Goal: Information Seeking & Learning: Learn about a topic

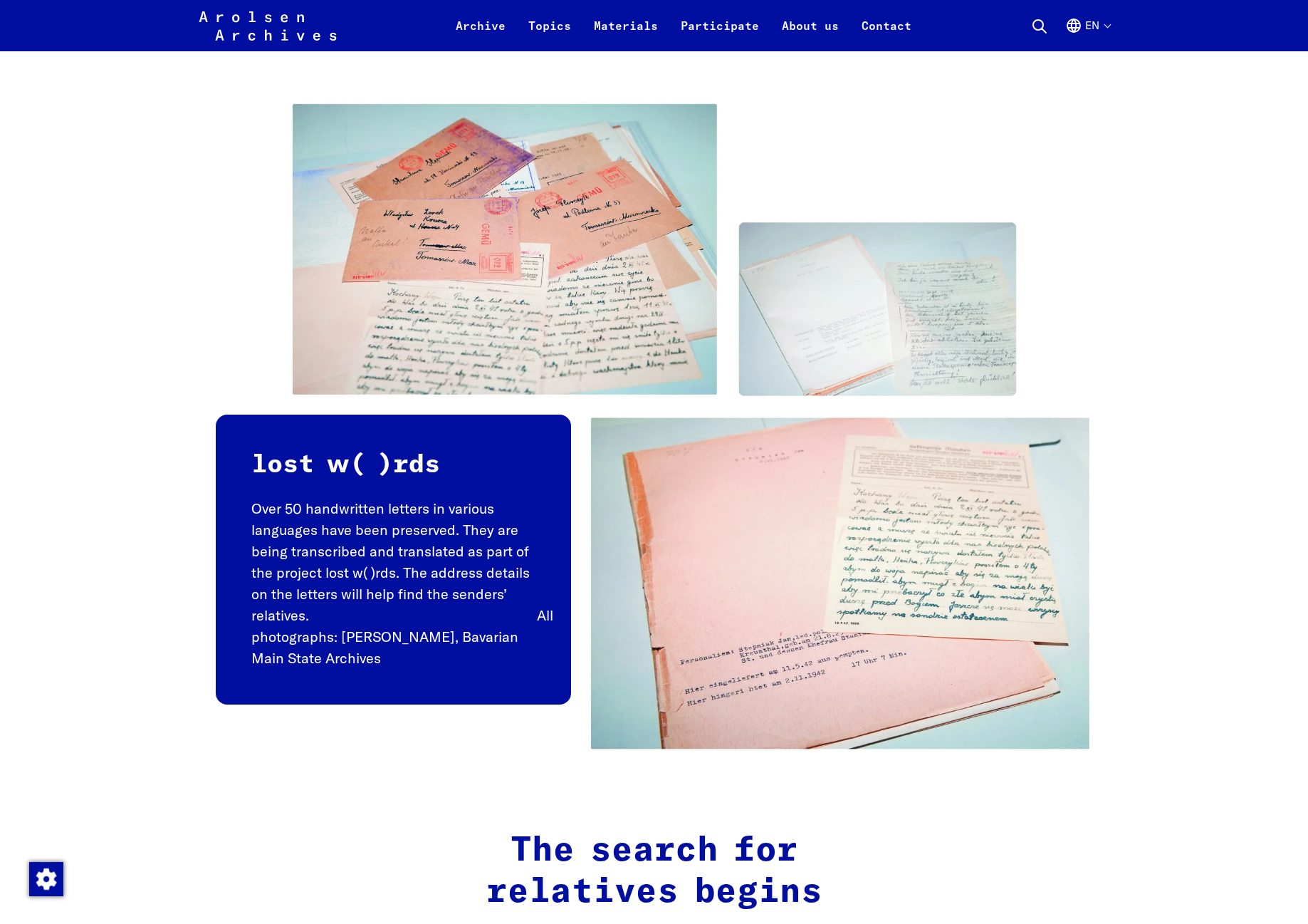
scroll to position [1219, 0]
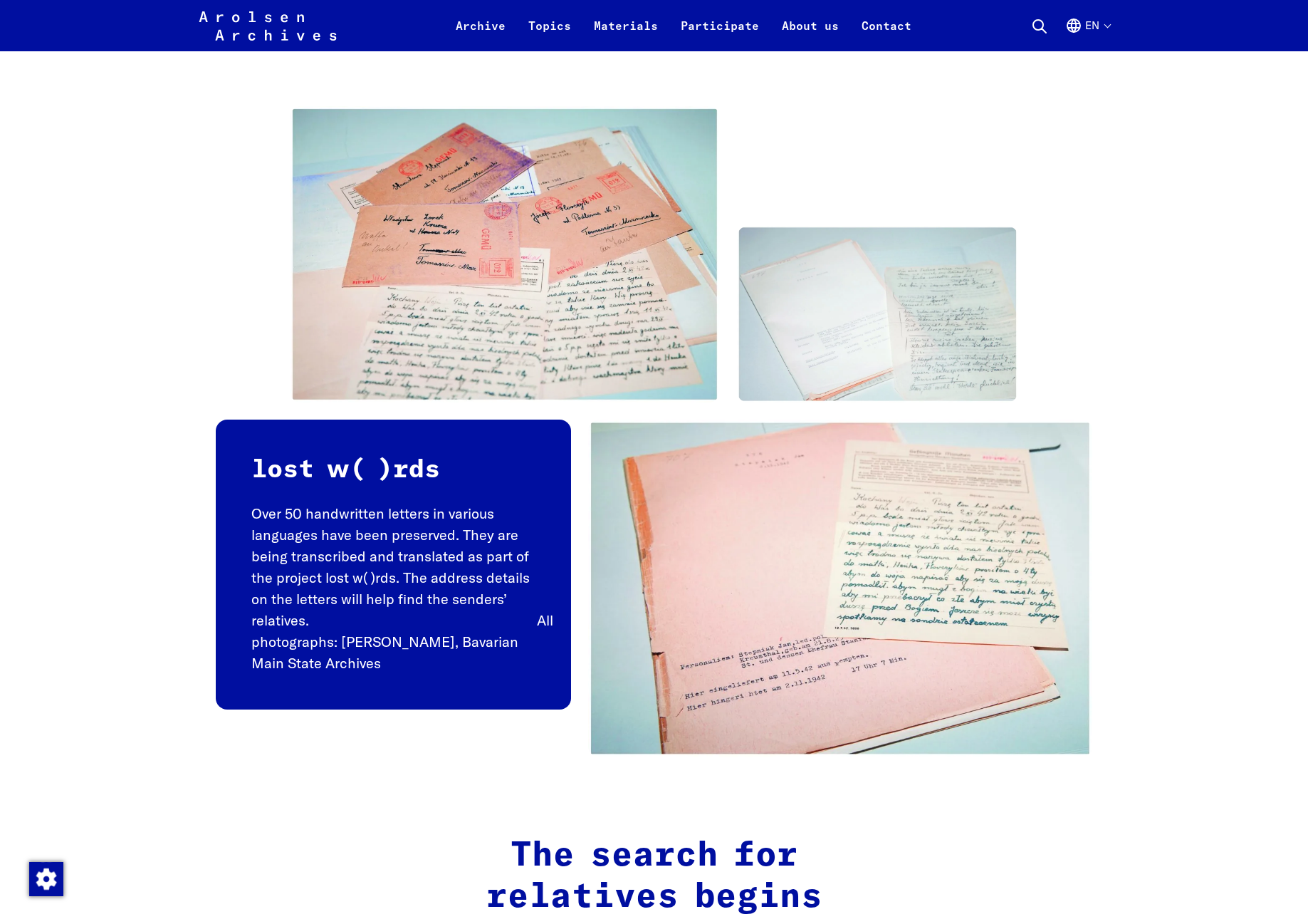
click at [535, 585] on p "Over 50 handwritten letters in various languages have been preserved. They are …" at bounding box center [393, 588] width 284 height 171
click at [637, 484] on img at bounding box center [840, 588] width 505 height 338
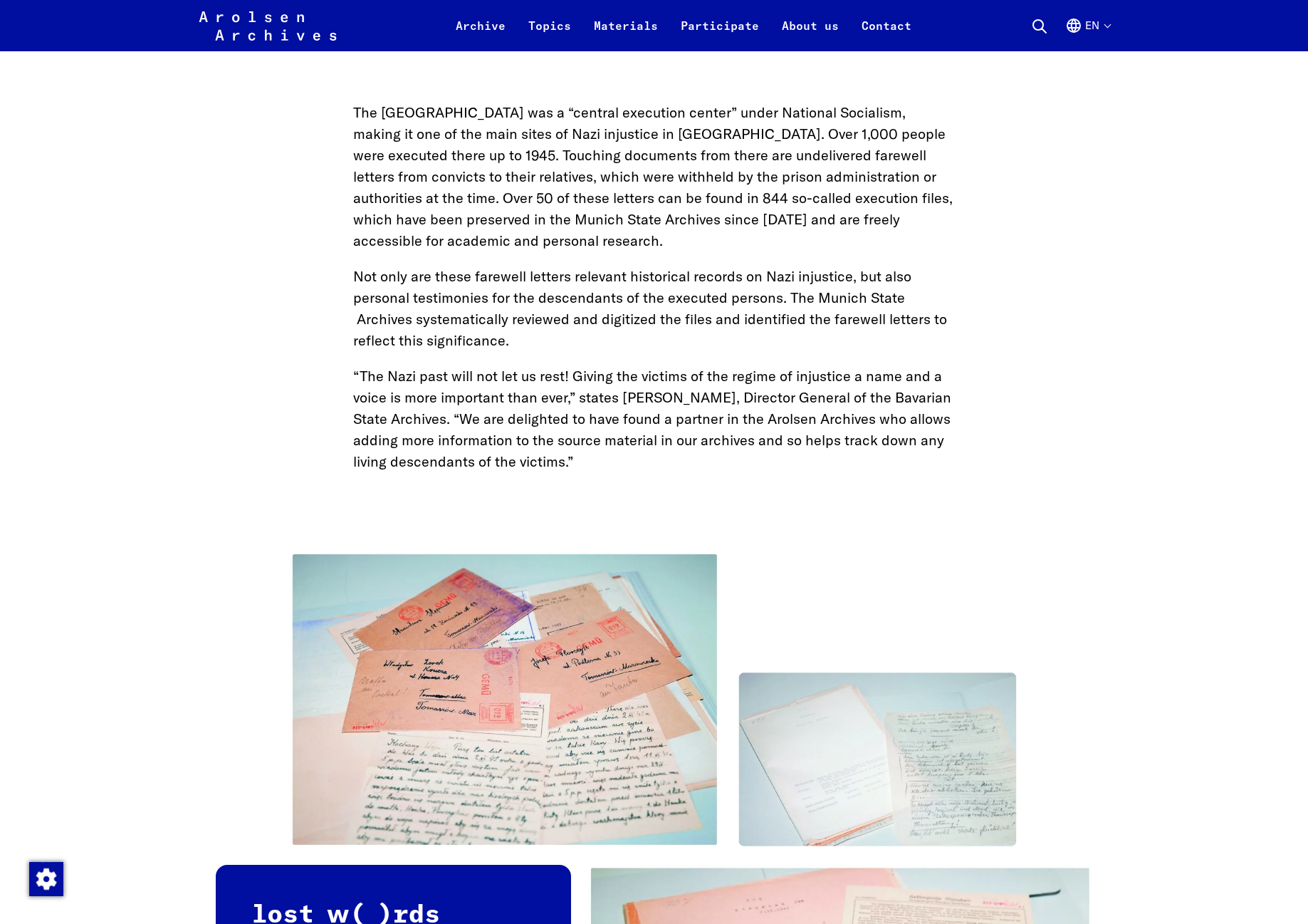
scroll to position [775, 0]
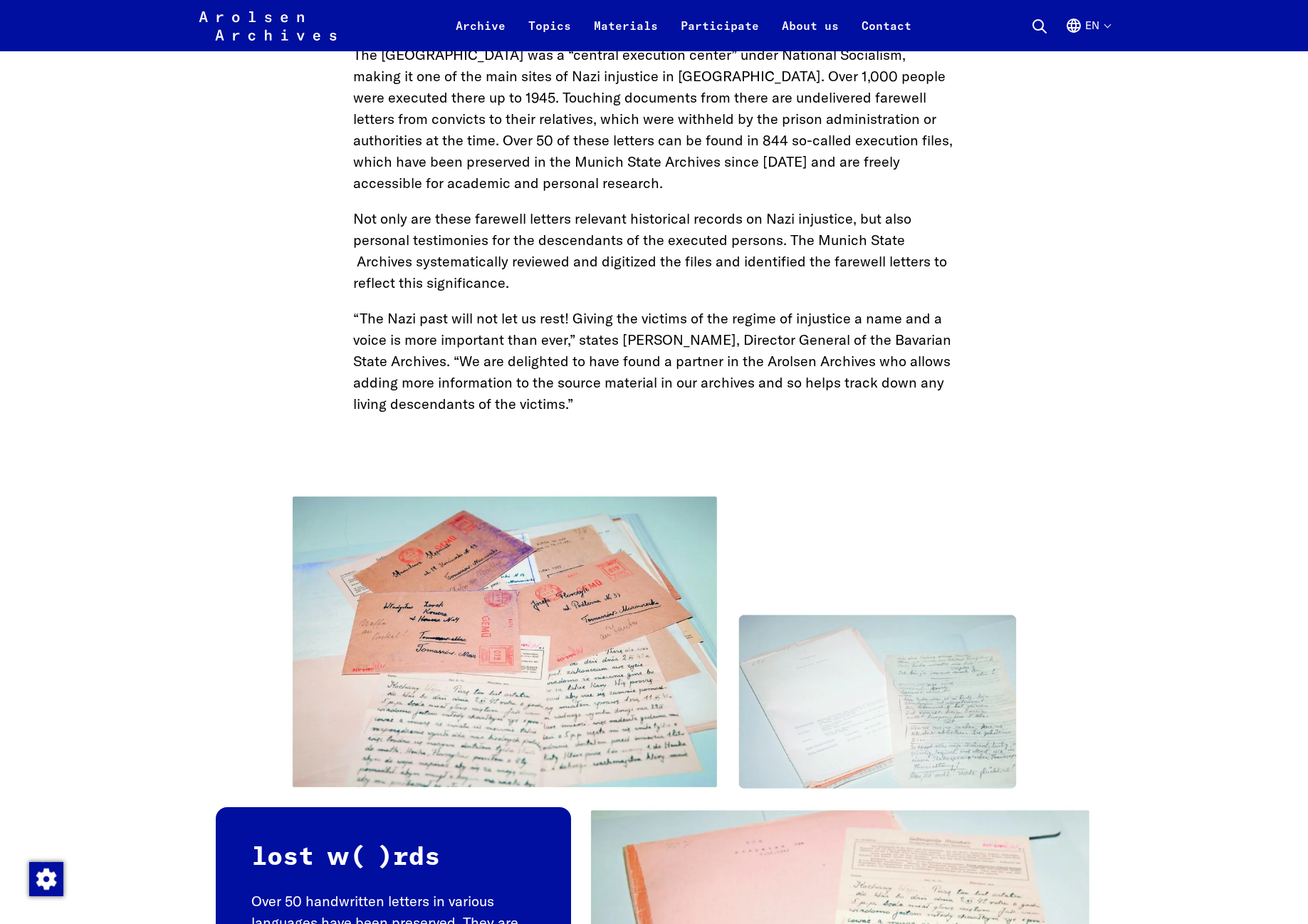
scroll to position [844, 0]
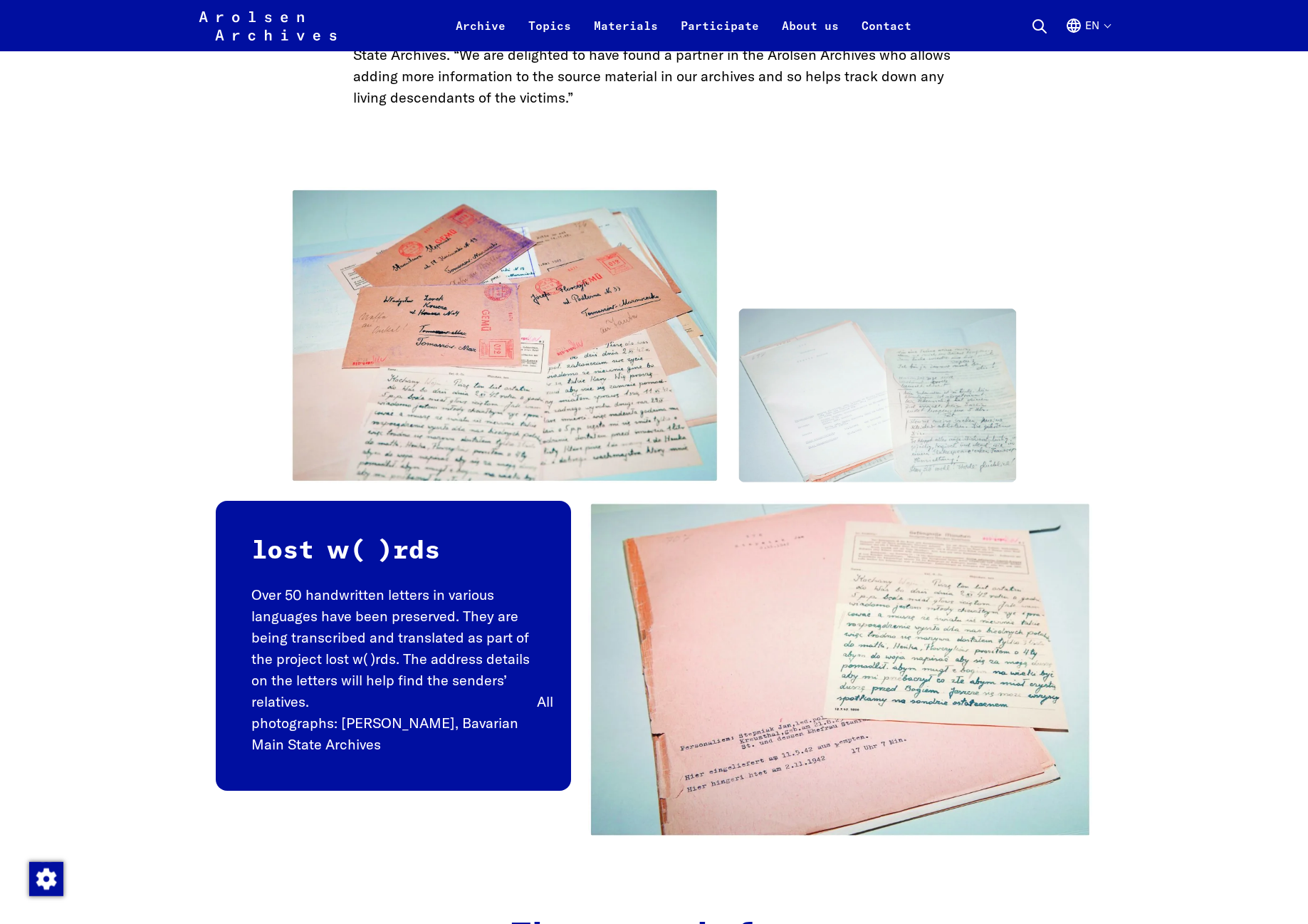
scroll to position [1162, 0]
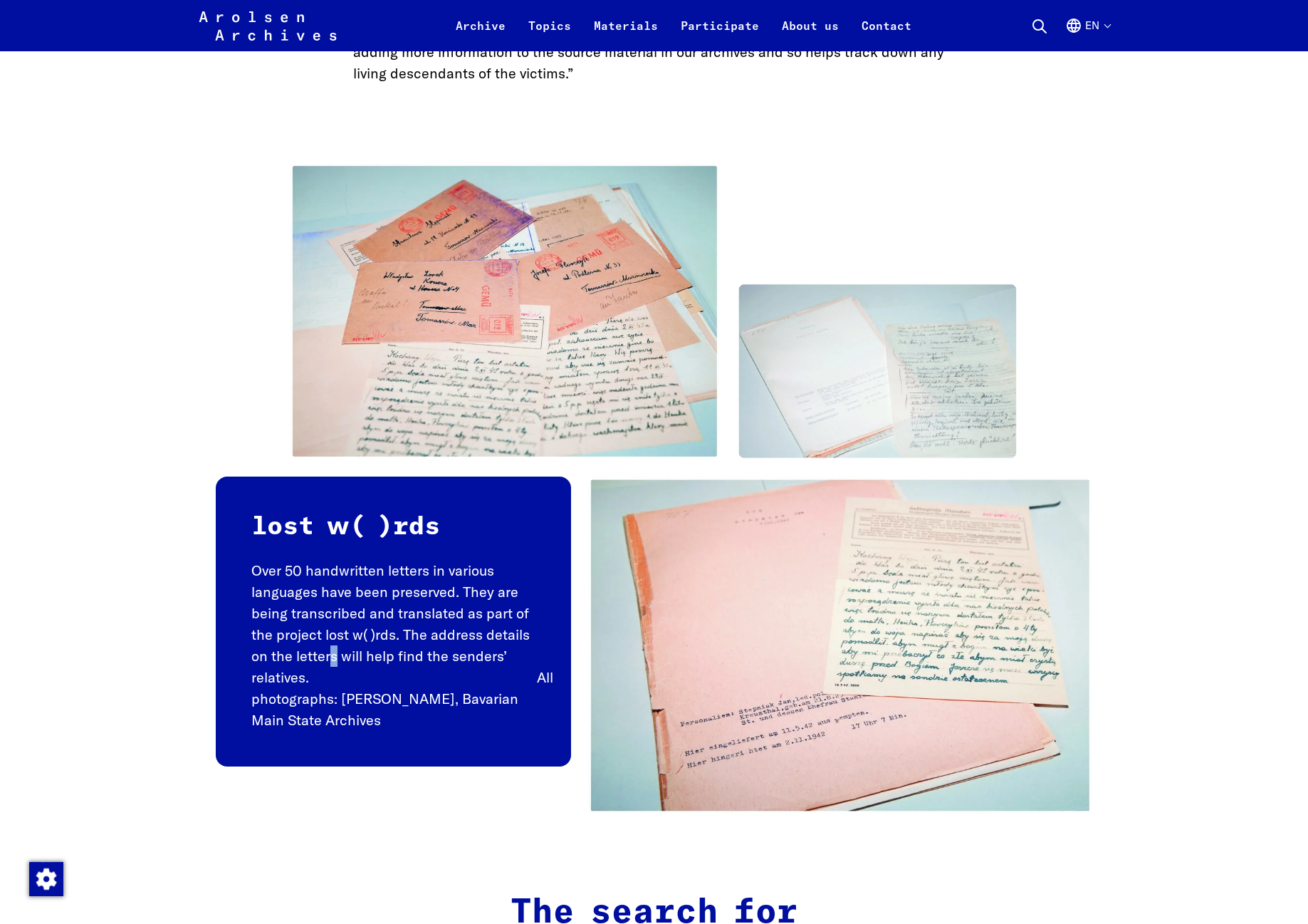
click at [333, 625] on p "Over 50 handwritten letters in various languages have been preserved. They are …" at bounding box center [393, 645] width 284 height 171
click at [527, 641] on p "Over 50 handwritten letters in various languages have been preserved. They are …" at bounding box center [393, 645] width 284 height 171
click at [535, 641] on p "Over 50 handwritten letters in various languages have been preserved. They are …" at bounding box center [393, 645] width 284 height 171
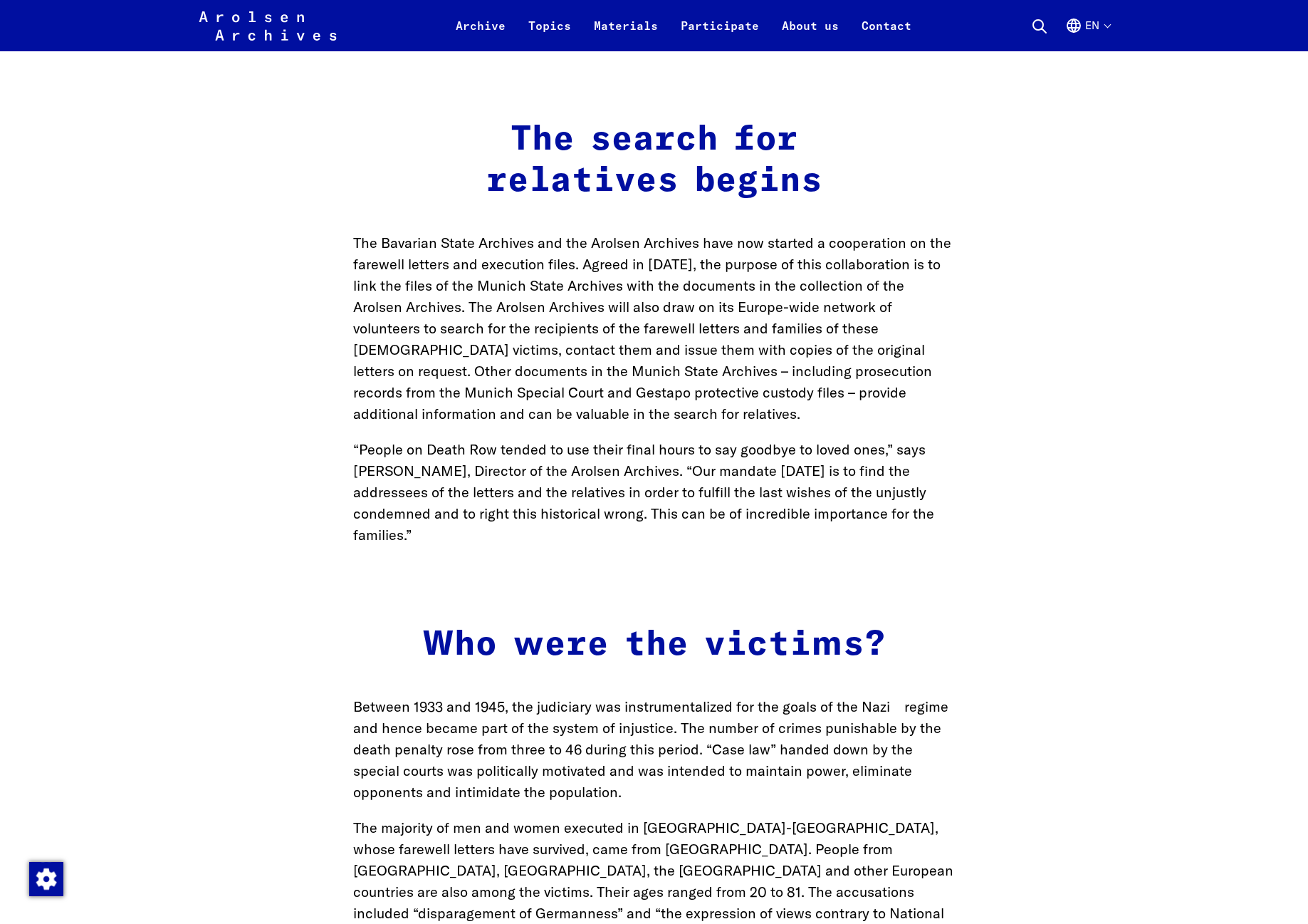
scroll to position [1938, 0]
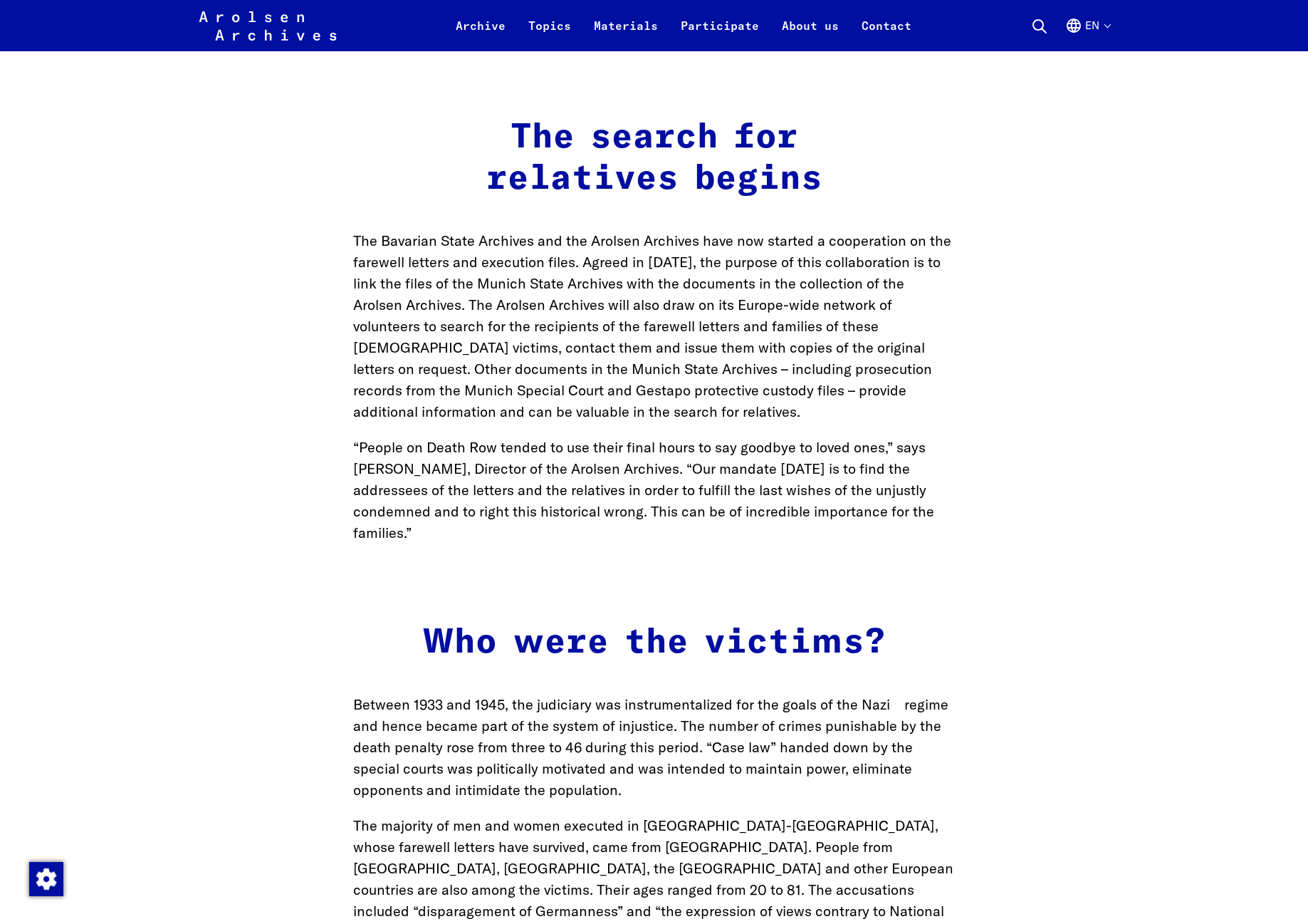
click at [914, 554] on main "Contact Press Home Undelivered farewell letters from victims of Nazi [MEDICAL_D…" at bounding box center [654, 784] width 1274 height 5261
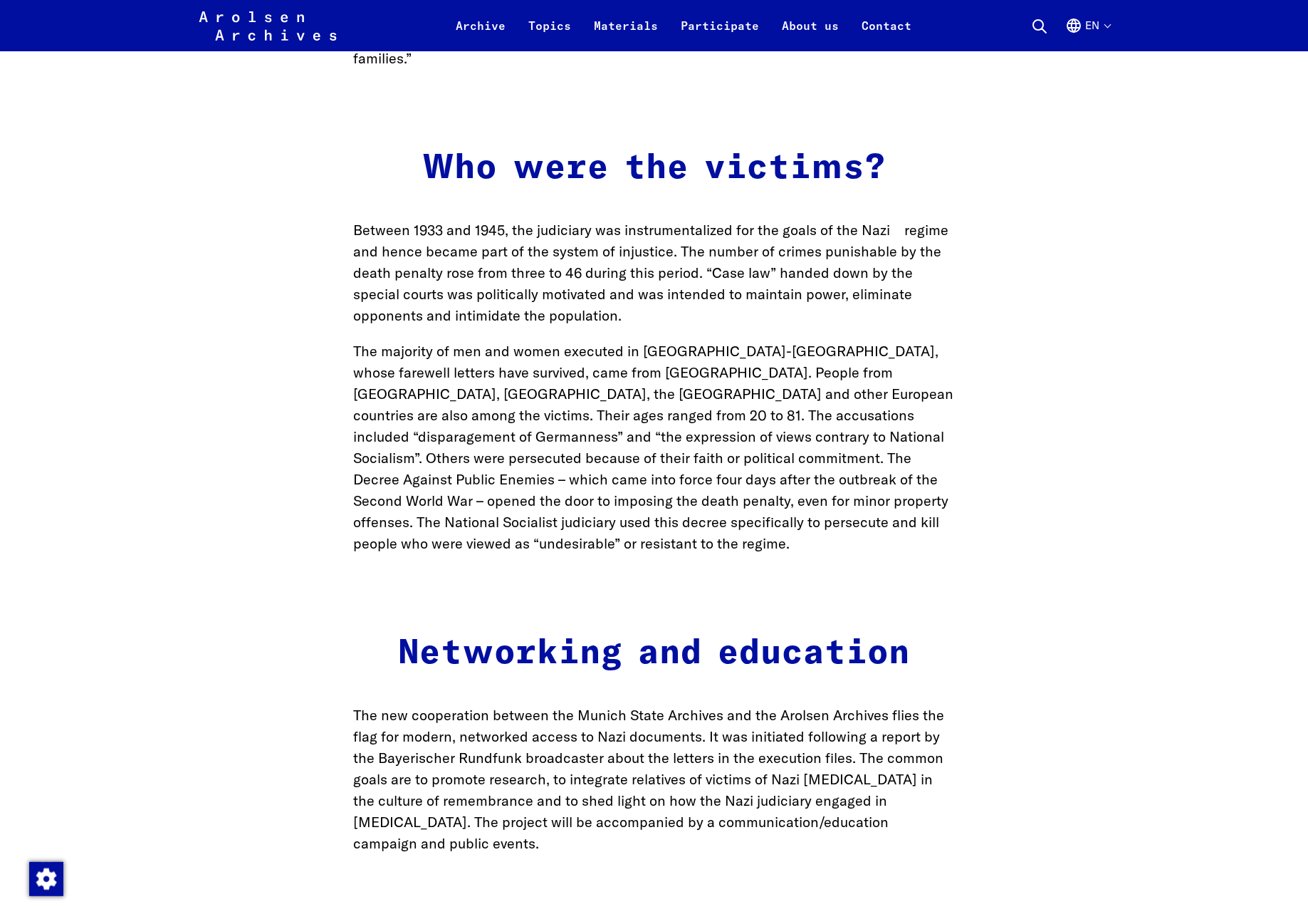
scroll to position [2416, 0]
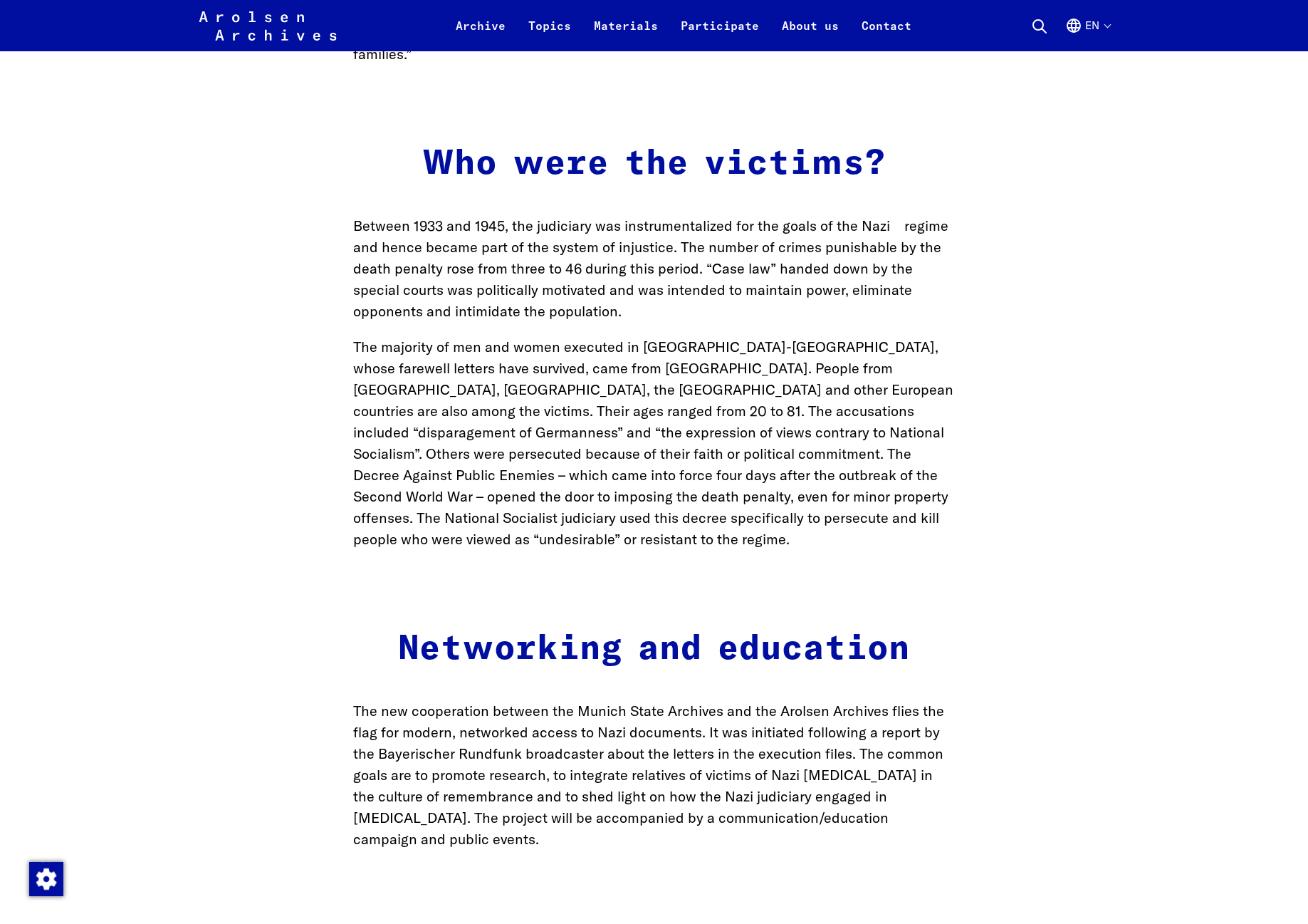
click at [964, 569] on main "Contact Press Home Undelivered farewell letters from victims of Nazi [MEDICAL_D…" at bounding box center [654, 305] width 1274 height 5261
click at [698, 339] on p "The majority of men and women executed in [GEOGRAPHIC_DATA]-[GEOGRAPHIC_DATA], …" at bounding box center [654, 442] width 603 height 213
click at [828, 274] on p "Between 1933 and 1945, the judiciary was instrumentalized for the goals of the …" at bounding box center [654, 269] width 603 height 107
click at [806, 284] on p "Between 1933 and 1945, the judiciary was instrumentalized for the goals of the …" at bounding box center [654, 269] width 603 height 107
click at [798, 294] on main "Contact Press Home Undelivered farewell letters from victims of Nazi [MEDICAL_D…" at bounding box center [654, 305] width 1274 height 5261
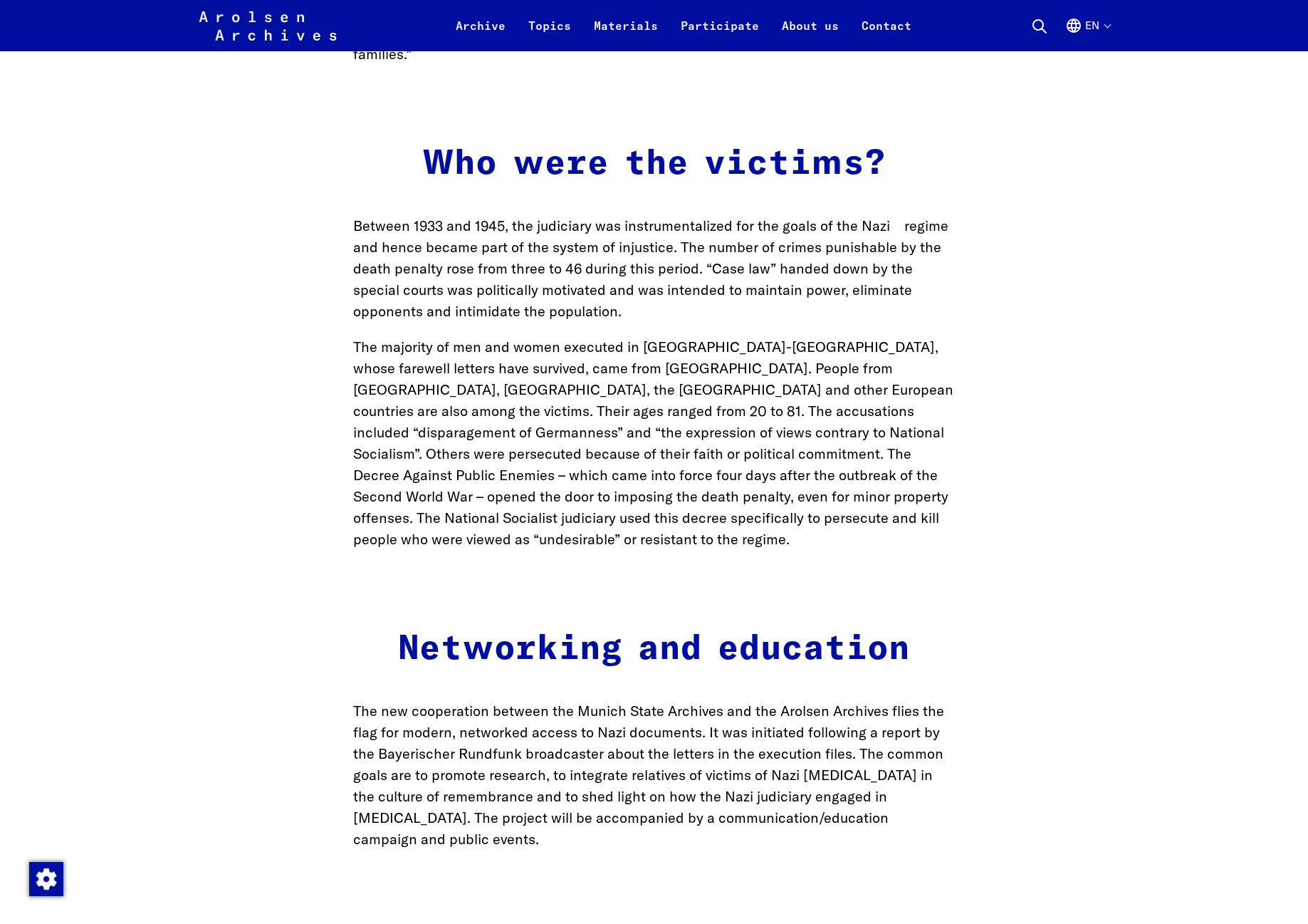
click at [789, 299] on main "Contact Press Home Undelivered farewell letters from victims of Nazi [MEDICAL_D…" at bounding box center [654, 305] width 1274 height 5261
click at [724, 267] on p "Between 1933 and 1945, the judiciary was instrumentalized for the goals of the …" at bounding box center [654, 269] width 603 height 107
click at [738, 293] on main "Contact Press Home Undelivered farewell letters from victims of Nazi [MEDICAL_D…" at bounding box center [654, 305] width 1274 height 5261
click at [737, 293] on main "Contact Press Home Undelivered farewell letters from victims of Nazi [MEDICAL_D…" at bounding box center [654, 305] width 1274 height 5261
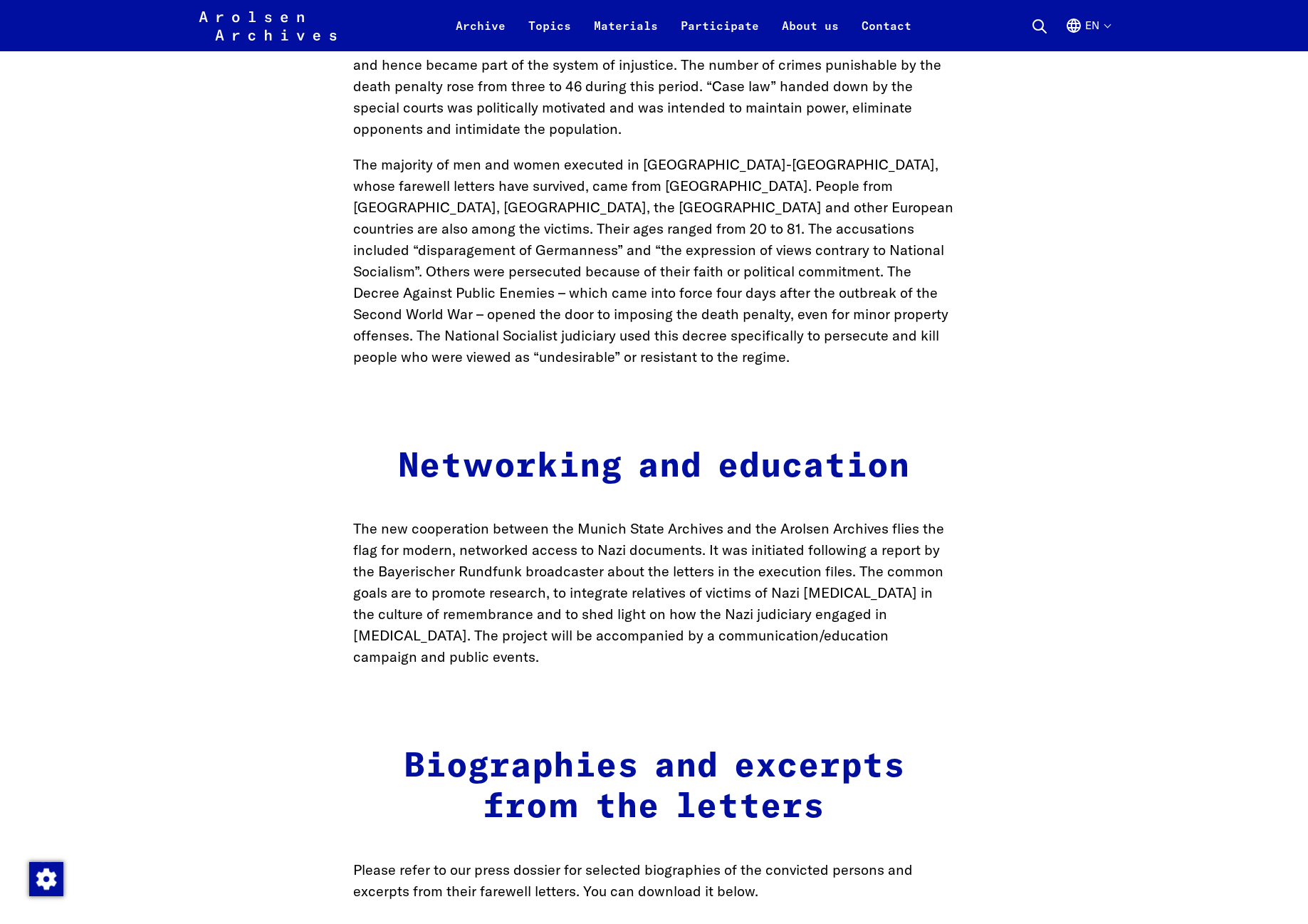
scroll to position [2611, 0]
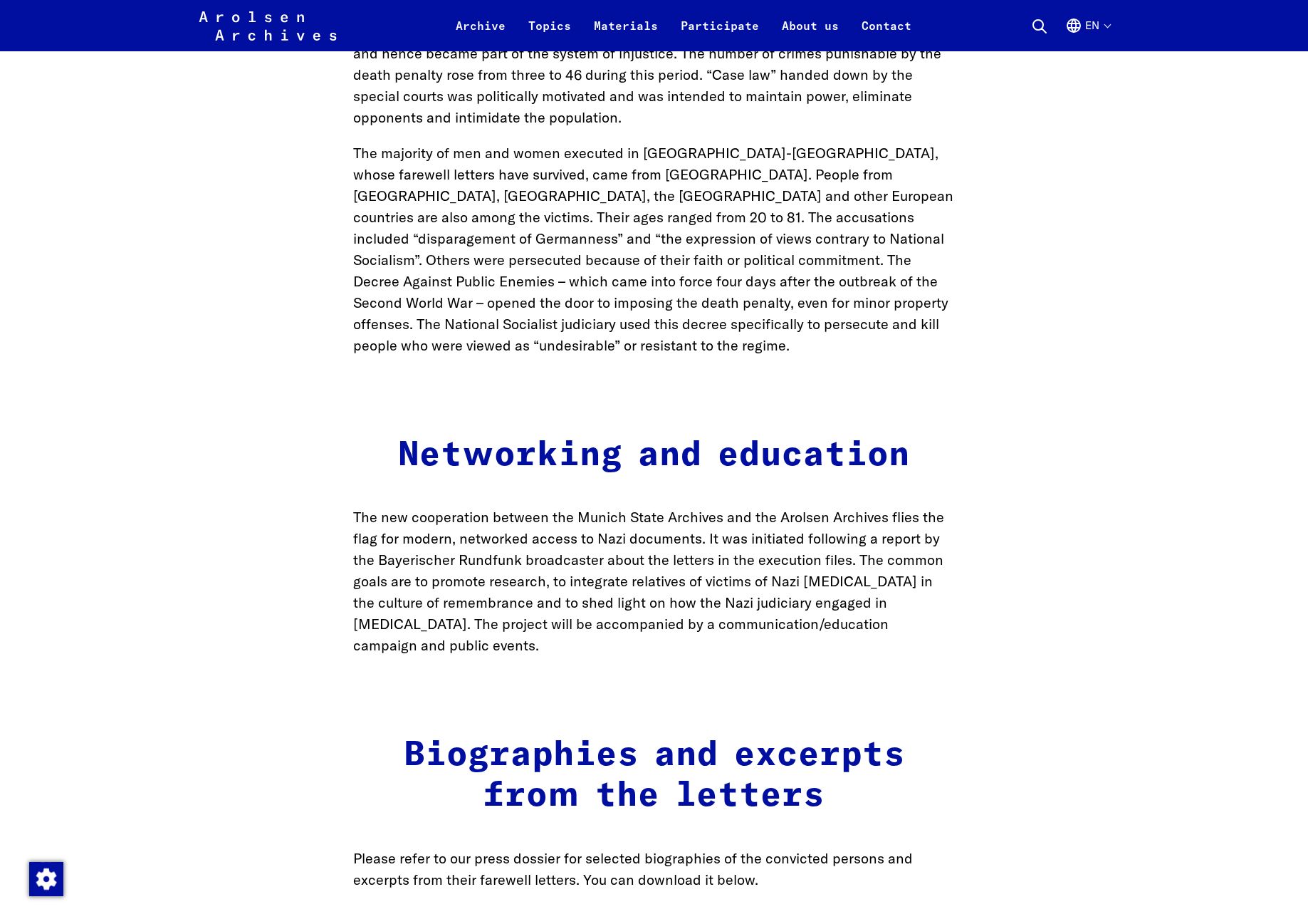
click at [955, 272] on main "Contact Press Home Undelivered farewell letters from victims of Nazi [MEDICAL_D…" at bounding box center [654, 111] width 1274 height 5261
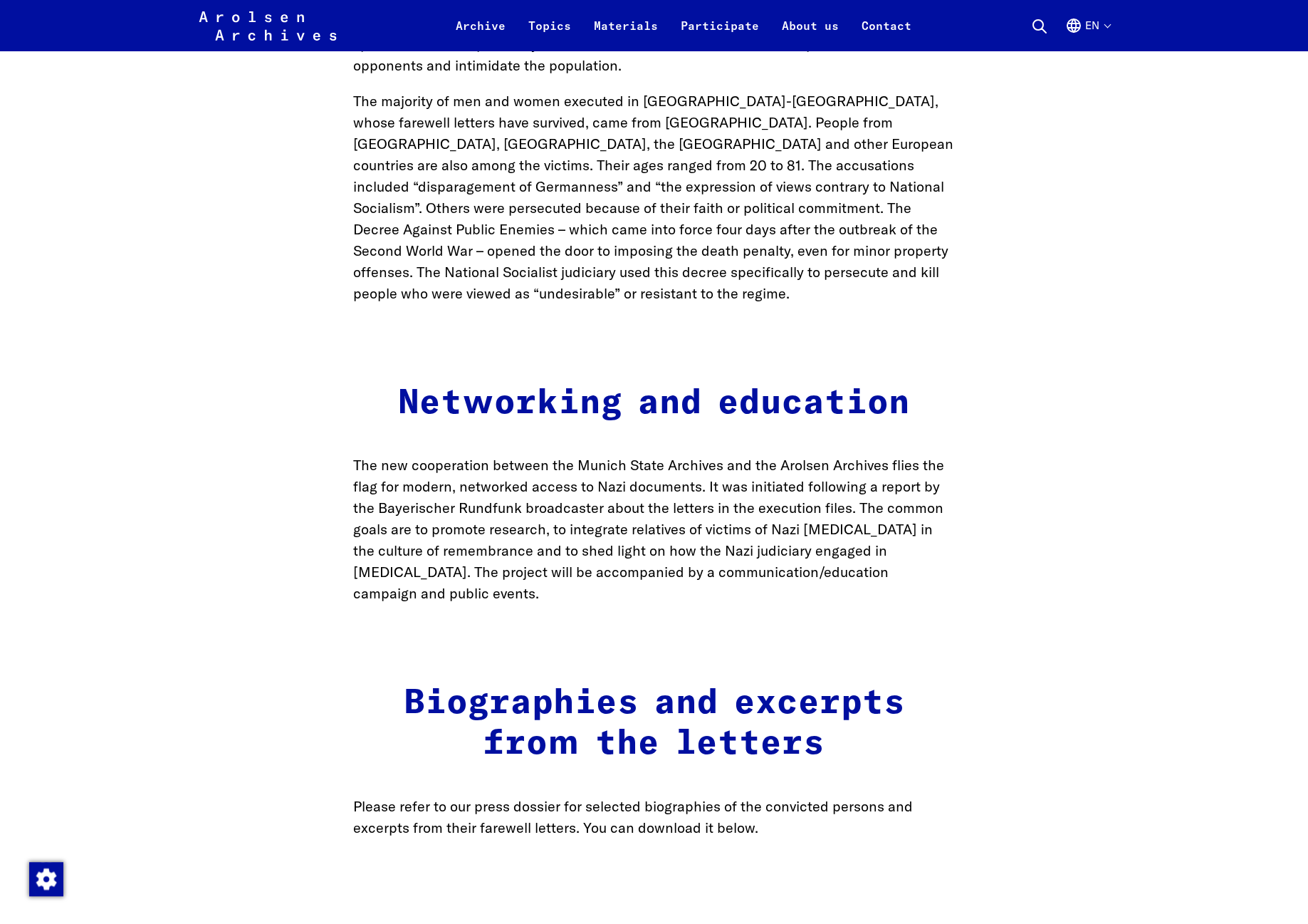
scroll to position [2668, 0]
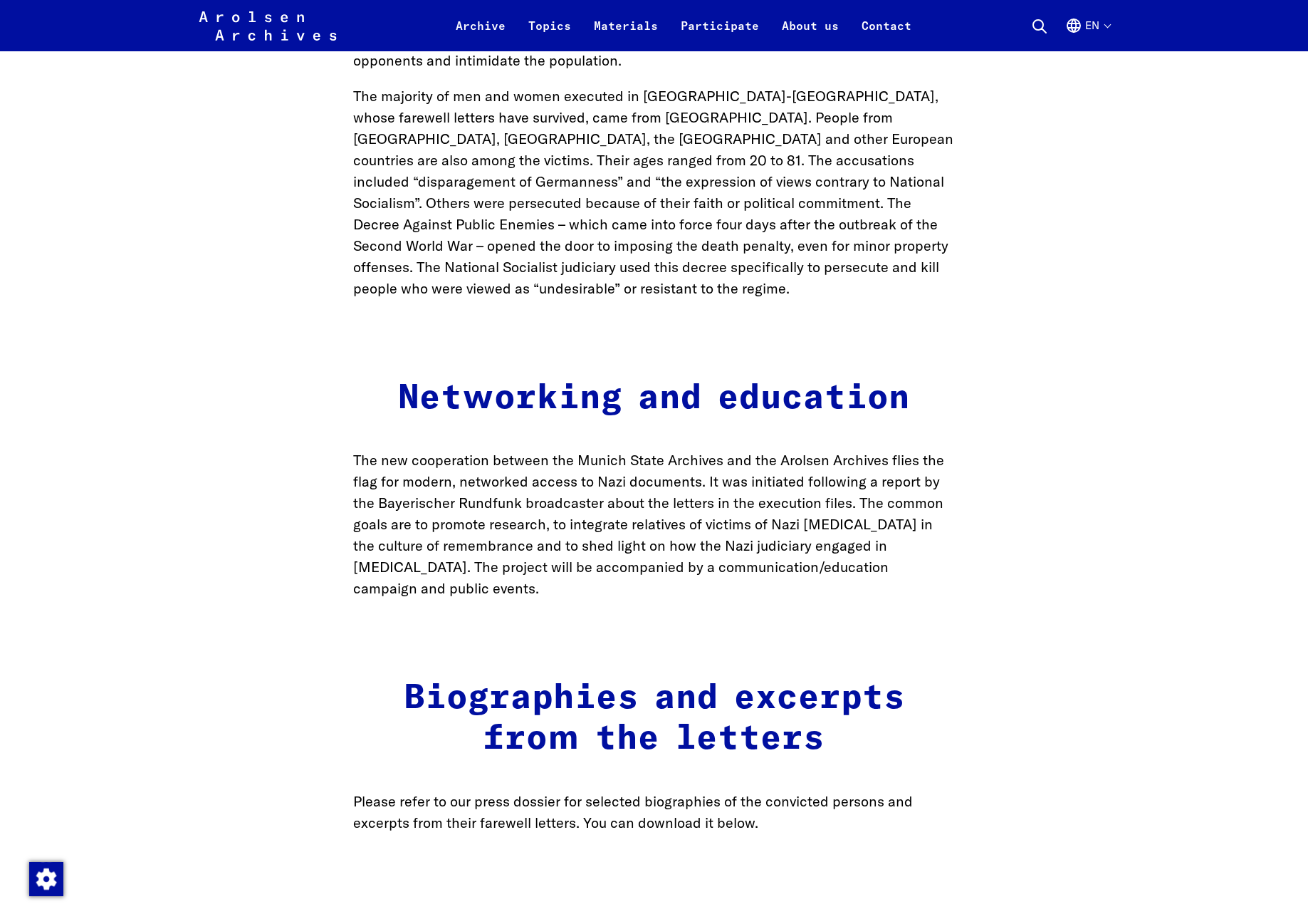
click at [1096, 27] on button "en" at bounding box center [1088, 35] width 45 height 35
click at [1065, 114] on link "Deutsch" at bounding box center [1052, 118] width 88 height 35
